Goal: Check status: Check status

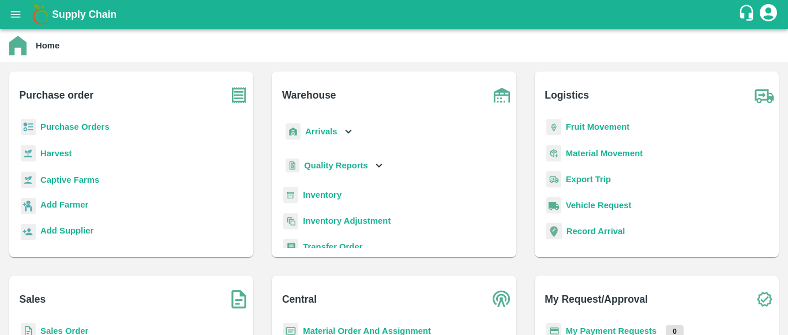
click at [784, 245] on div "Logistics Fruit Movement Material Movement Export Trip Vehicle Request Record A…" at bounding box center [656, 164] width 262 height 204
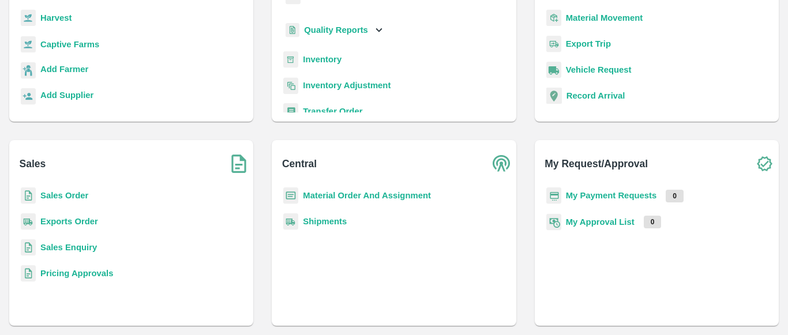
click at [48, 196] on b "Sales Order" at bounding box center [64, 195] width 48 height 9
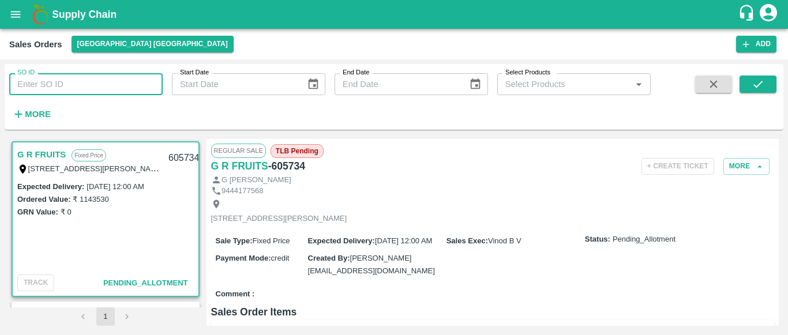
click at [48, 81] on input "SO ID" at bounding box center [85, 84] width 153 height 22
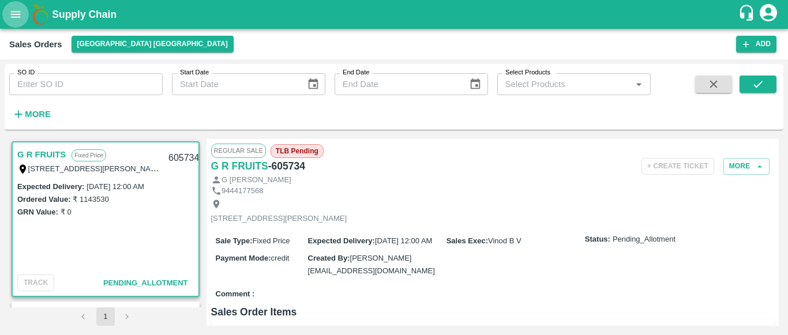
click at [20, 17] on icon "open drawer" at bounding box center [16, 14] width 10 height 6
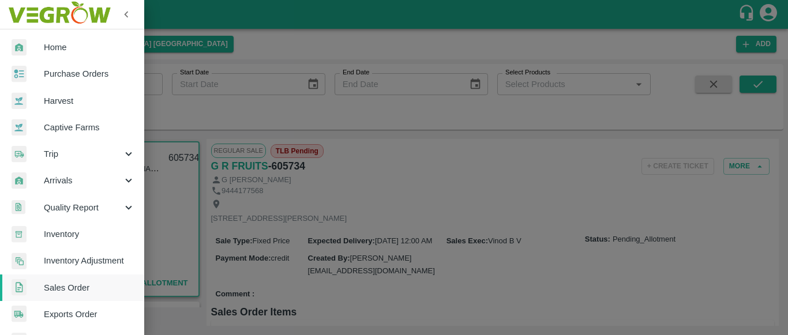
click at [235, 114] on div at bounding box center [394, 167] width 788 height 335
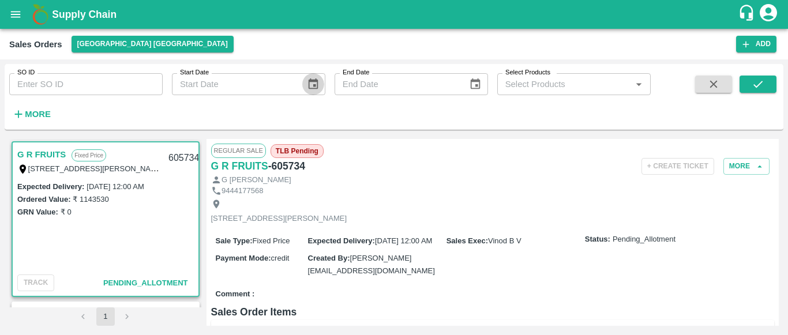
click at [310, 87] on icon "Choose date" at bounding box center [313, 84] width 13 height 13
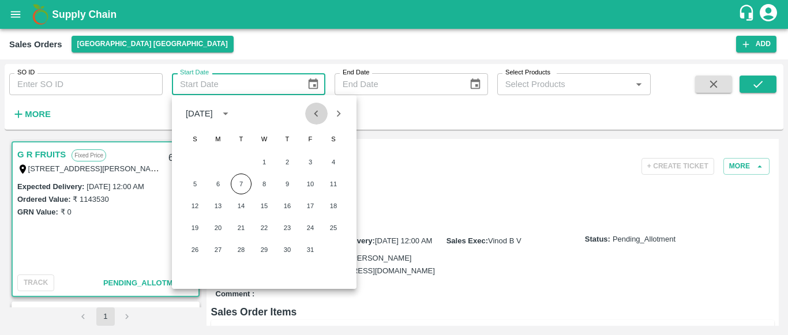
click at [316, 114] on icon "Previous month" at bounding box center [316, 113] width 4 height 6
click at [219, 164] on button "1" at bounding box center [218, 162] width 21 height 21
type input "[DATE]"
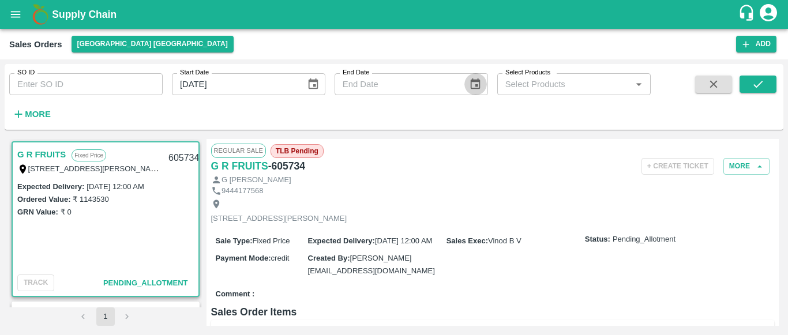
click at [476, 86] on icon "Choose date" at bounding box center [476, 83] width 10 height 11
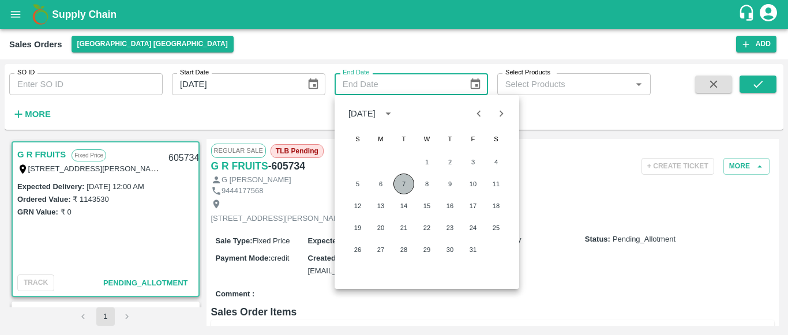
click at [404, 179] on button "7" at bounding box center [403, 184] width 21 height 21
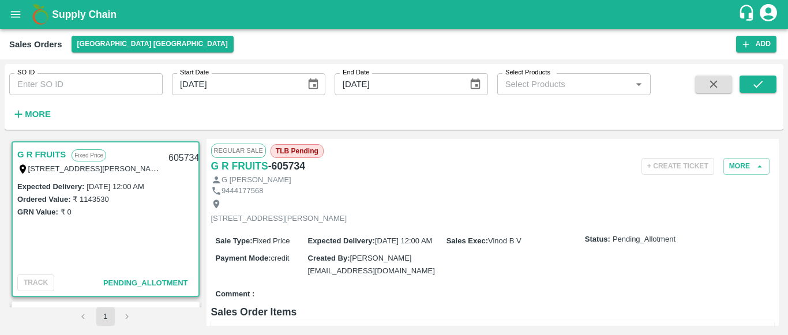
type input "[DATE]"
click at [761, 87] on icon "submit" at bounding box center [758, 84] width 13 height 13
click at [201, 315] on div "1" at bounding box center [105, 316] width 193 height 18
click at [200, 315] on div "1" at bounding box center [105, 316] width 193 height 18
click at [777, 14] on icon "account of current user" at bounding box center [768, 12] width 21 height 21
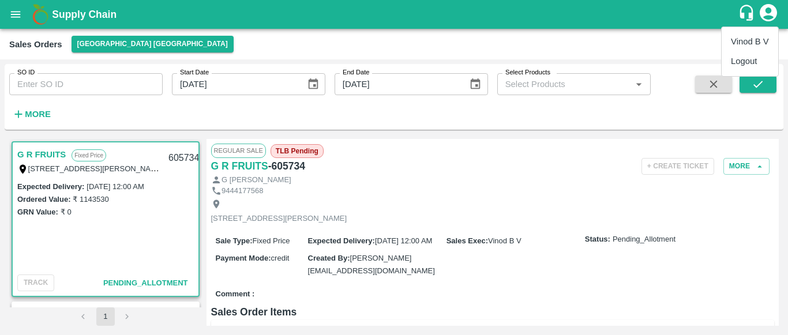
click at [582, 82] on div at bounding box center [394, 167] width 788 height 335
click at [154, 121] on div "SO ID SO ID Start Date [DATE] Start Date End Date [DATE] End Date Select Produc…" at bounding box center [325, 94] width 651 height 60
drag, startPoint x: 16, startPoint y: 18, endPoint x: 70, endPoint y: 87, distance: 88.3
click at [70, 87] on div "Supply Chain Sales Orders [GEOGRAPHIC_DATA] [GEOGRAPHIC_DATA] Add SO ID SO ID S…" at bounding box center [394, 167] width 788 height 335
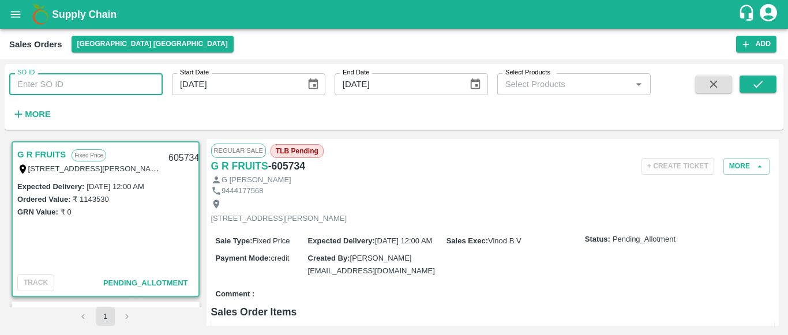
click at [70, 87] on input "SO ID" at bounding box center [85, 84] width 153 height 22
type input "1"
type input "605875"
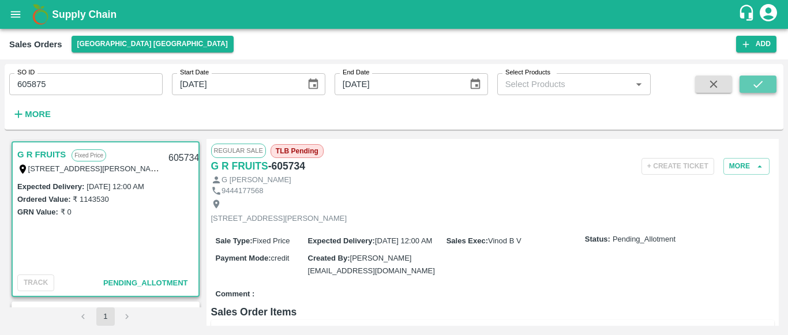
click at [758, 87] on icon "submit" at bounding box center [758, 84] width 13 height 13
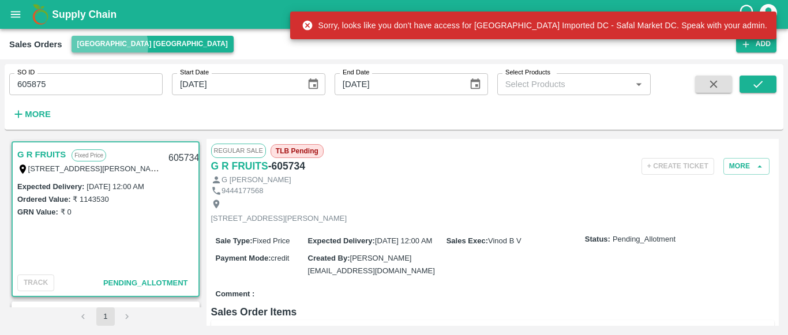
click at [109, 46] on button "[GEOGRAPHIC_DATA] [GEOGRAPHIC_DATA]" at bounding box center [153, 44] width 162 height 17
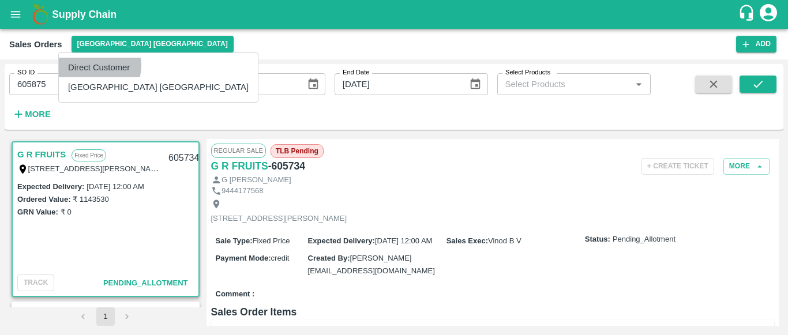
click at [91, 65] on li "Direct Customer" at bounding box center [158, 68] width 199 height 20
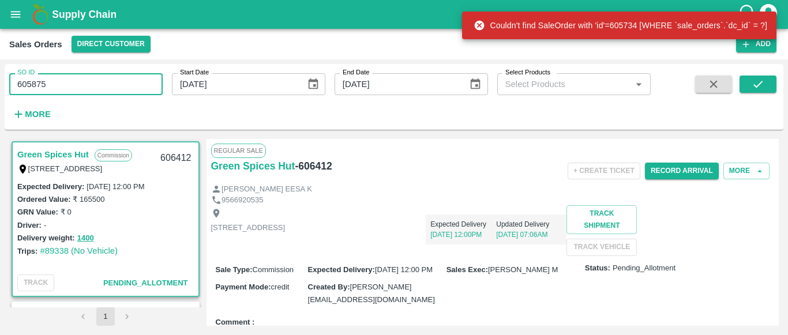
click at [108, 87] on input "605875" at bounding box center [85, 84] width 153 height 22
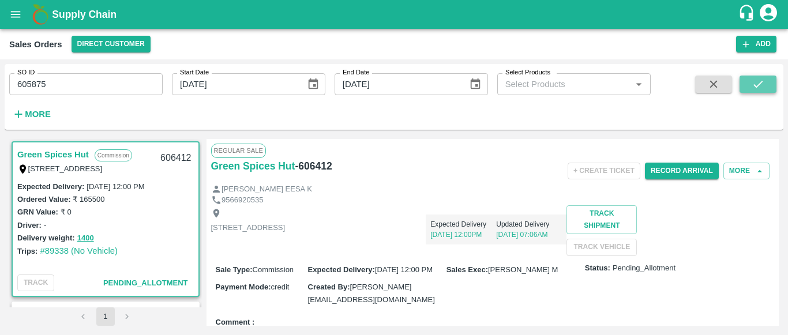
click at [754, 82] on icon "submit" at bounding box center [758, 84] width 13 height 13
